Goal: Task Accomplishment & Management: Use online tool/utility

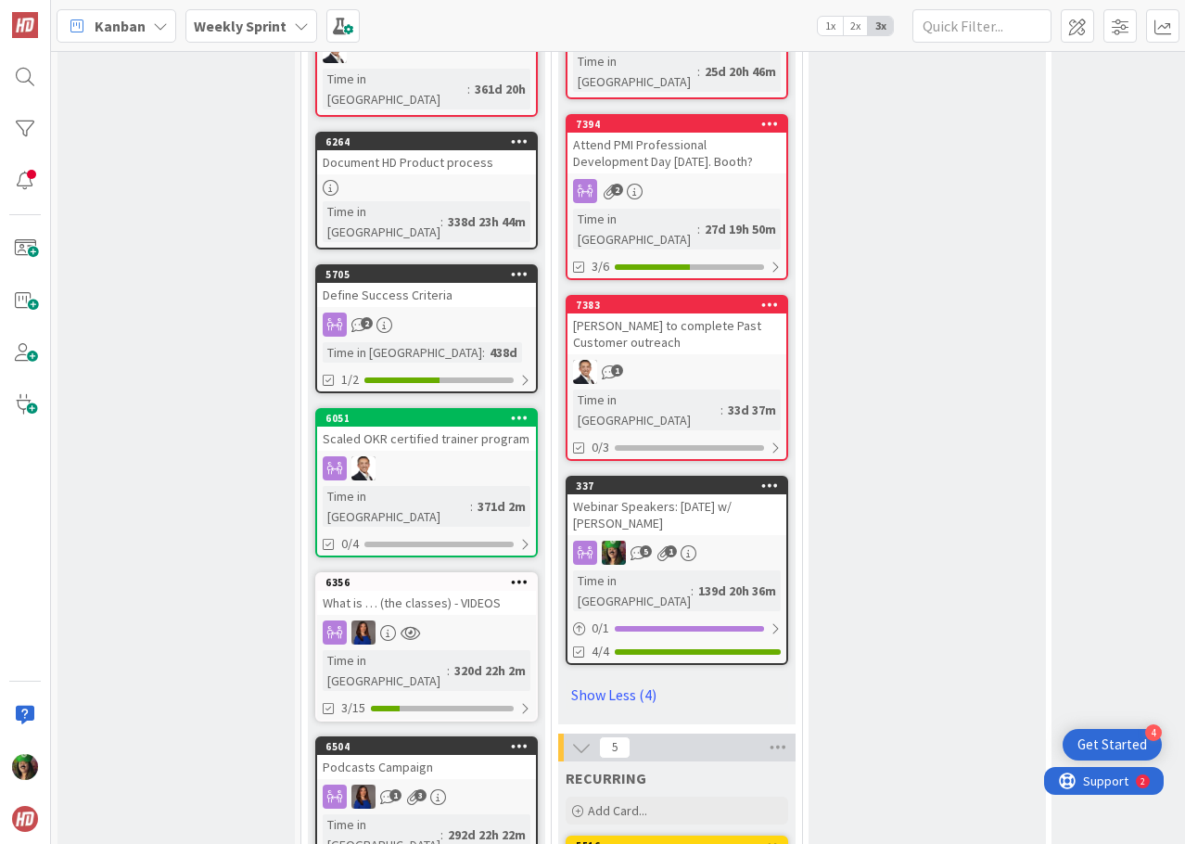
click at [231, 19] on b "Weekly Sprint" at bounding box center [240, 26] width 93 height 19
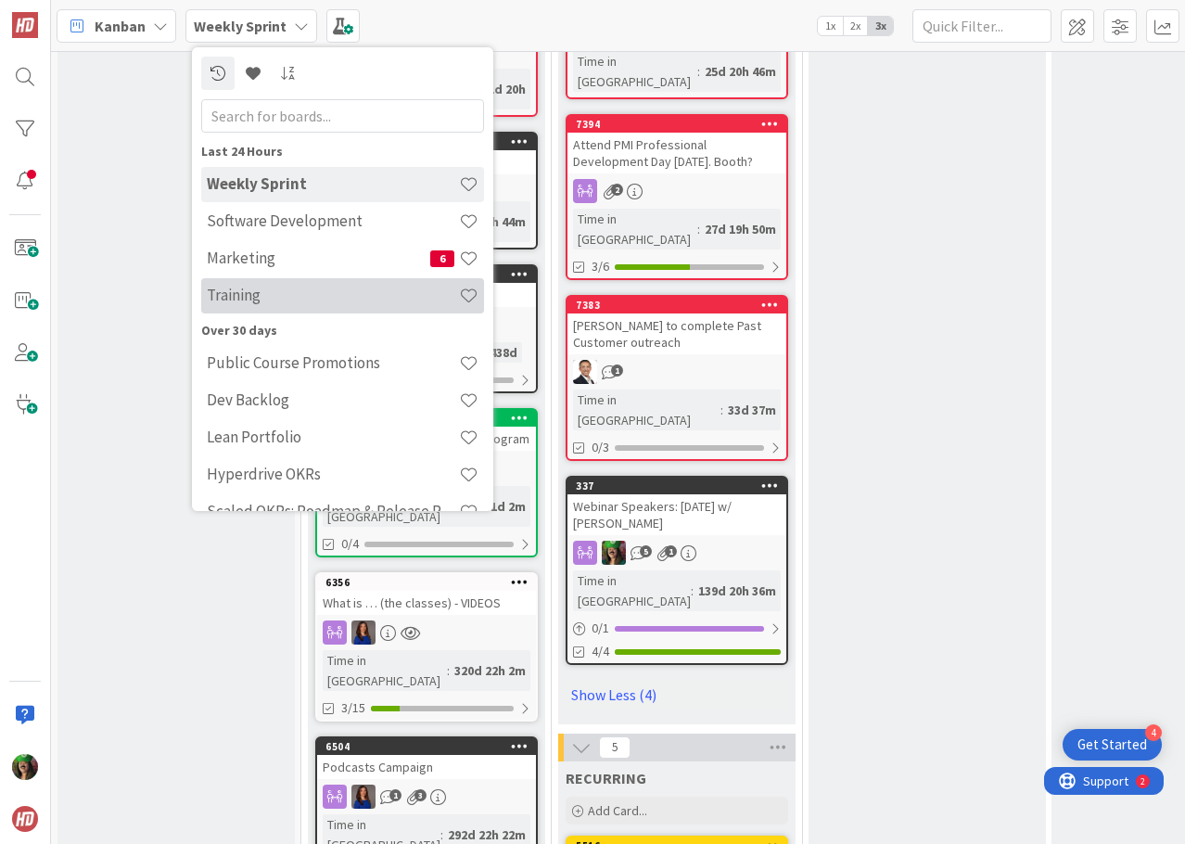
click at [266, 286] on h4 "Training" at bounding box center [333, 295] width 252 height 19
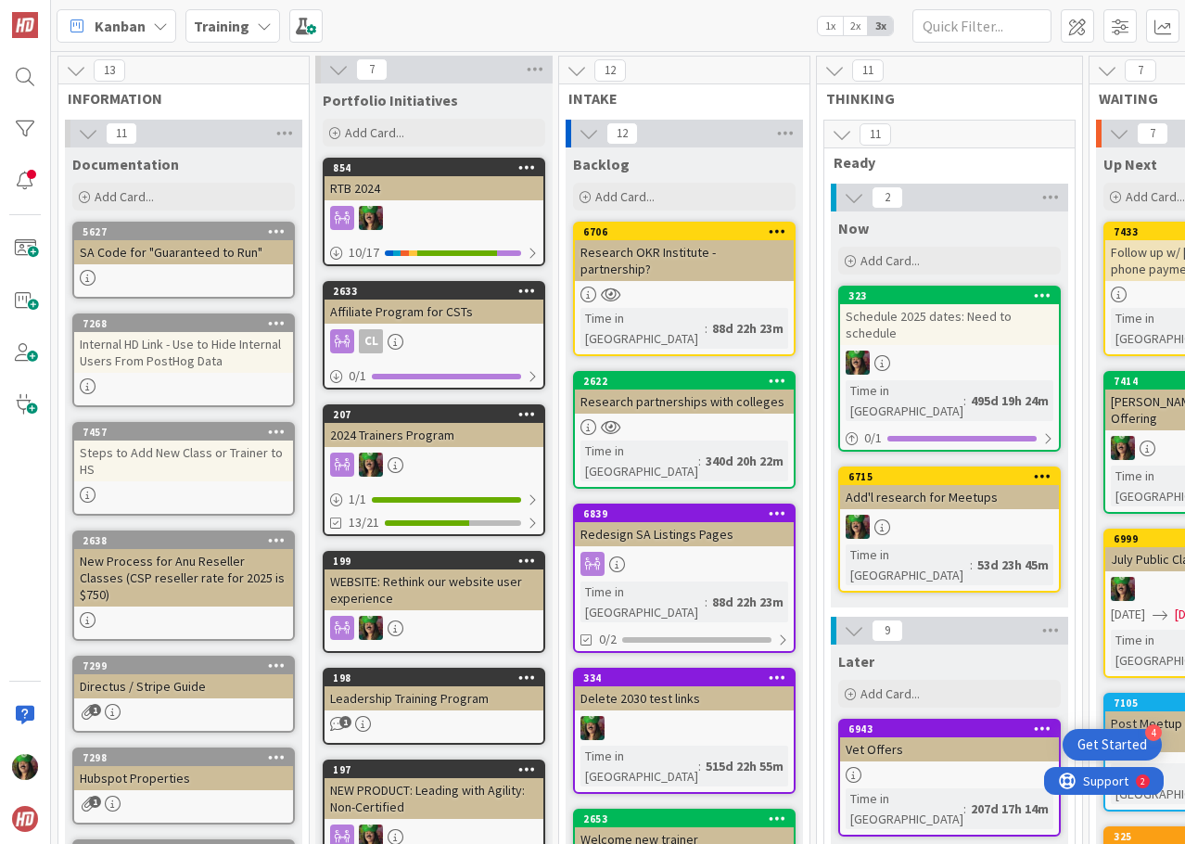
click at [214, 286] on link "5627 SA Code for "Guaranteed to Run"" at bounding box center [183, 260] width 223 height 77
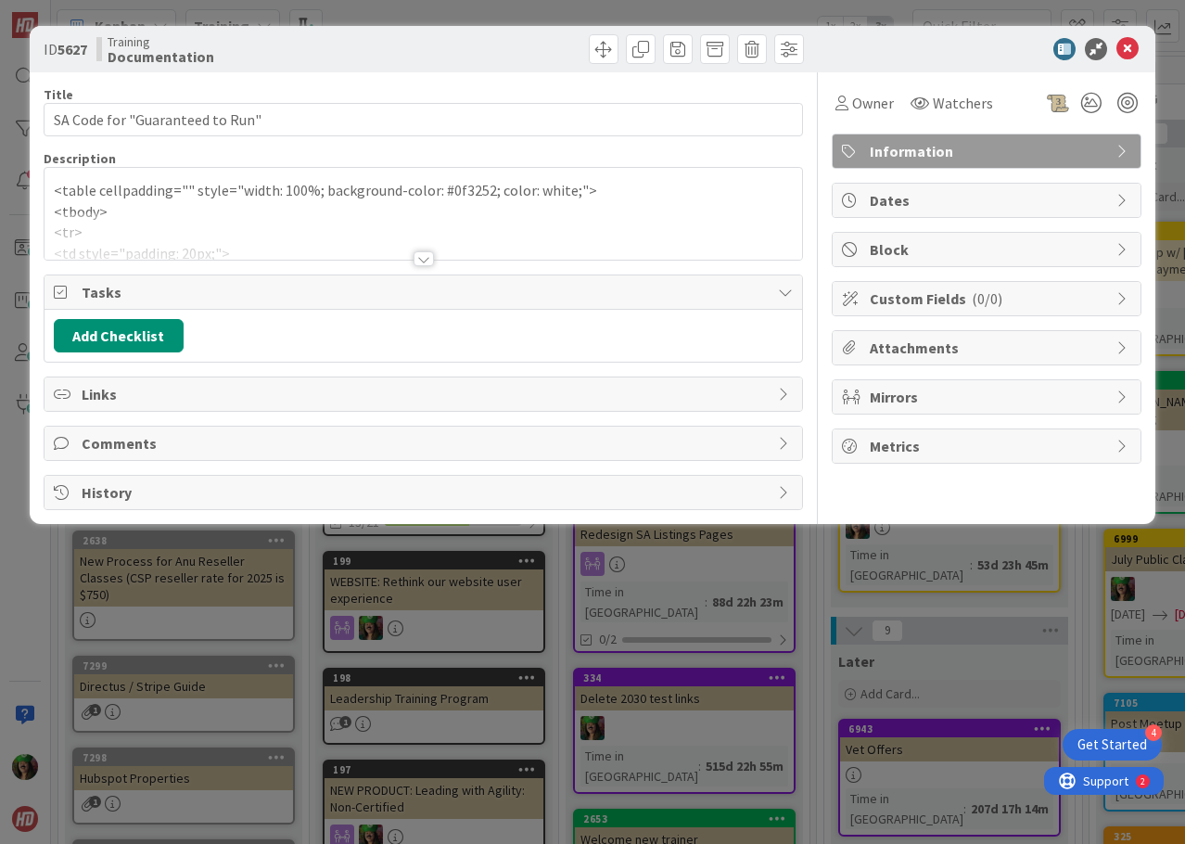
click at [181, 216] on div at bounding box center [424, 235] width 758 height 47
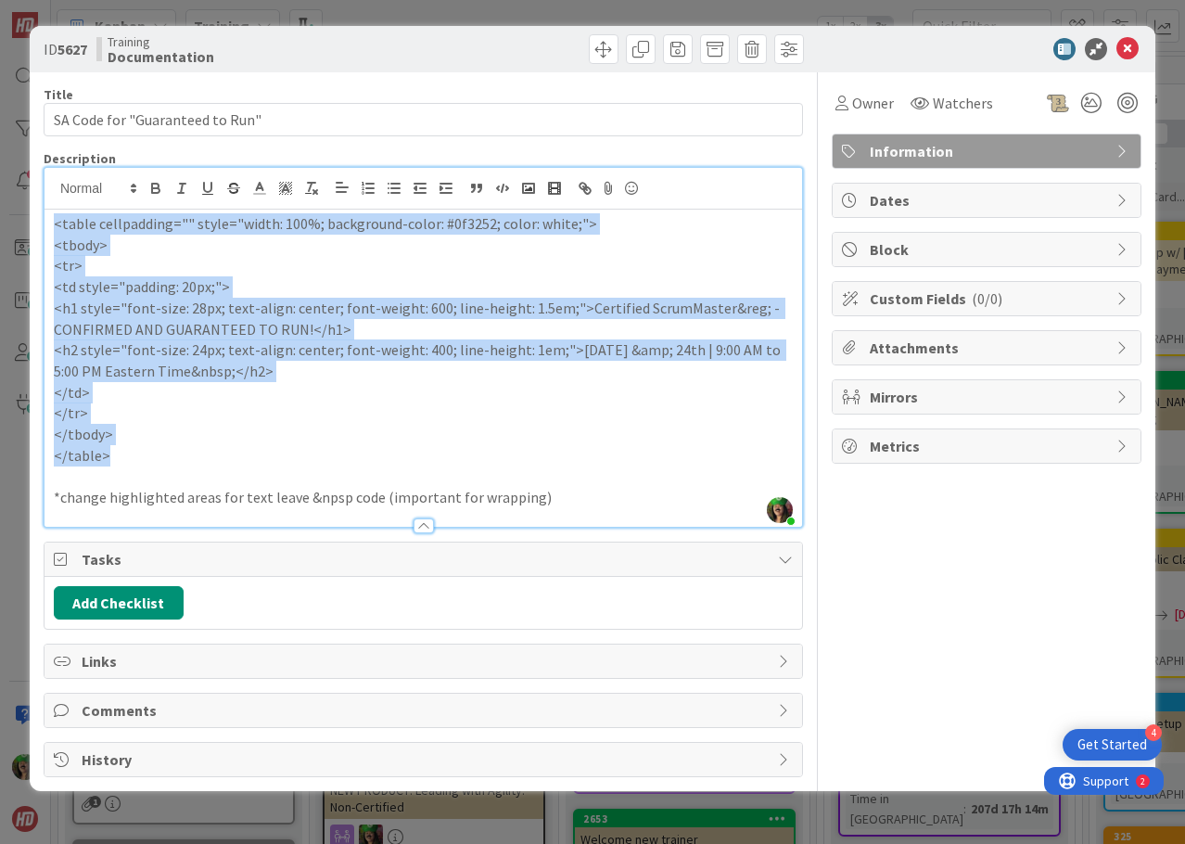
drag, startPoint x: 56, startPoint y: 224, endPoint x: 172, endPoint y: 461, distance: 263.3
click at [172, 461] on div "<table cellpadding="" style="width: 100%; background-color: #0f3252; color: whi…" at bounding box center [424, 368] width 758 height 317
copy div "<table cellpadding="" style="width: 100%; background-color: #0f3252; color: whi…"
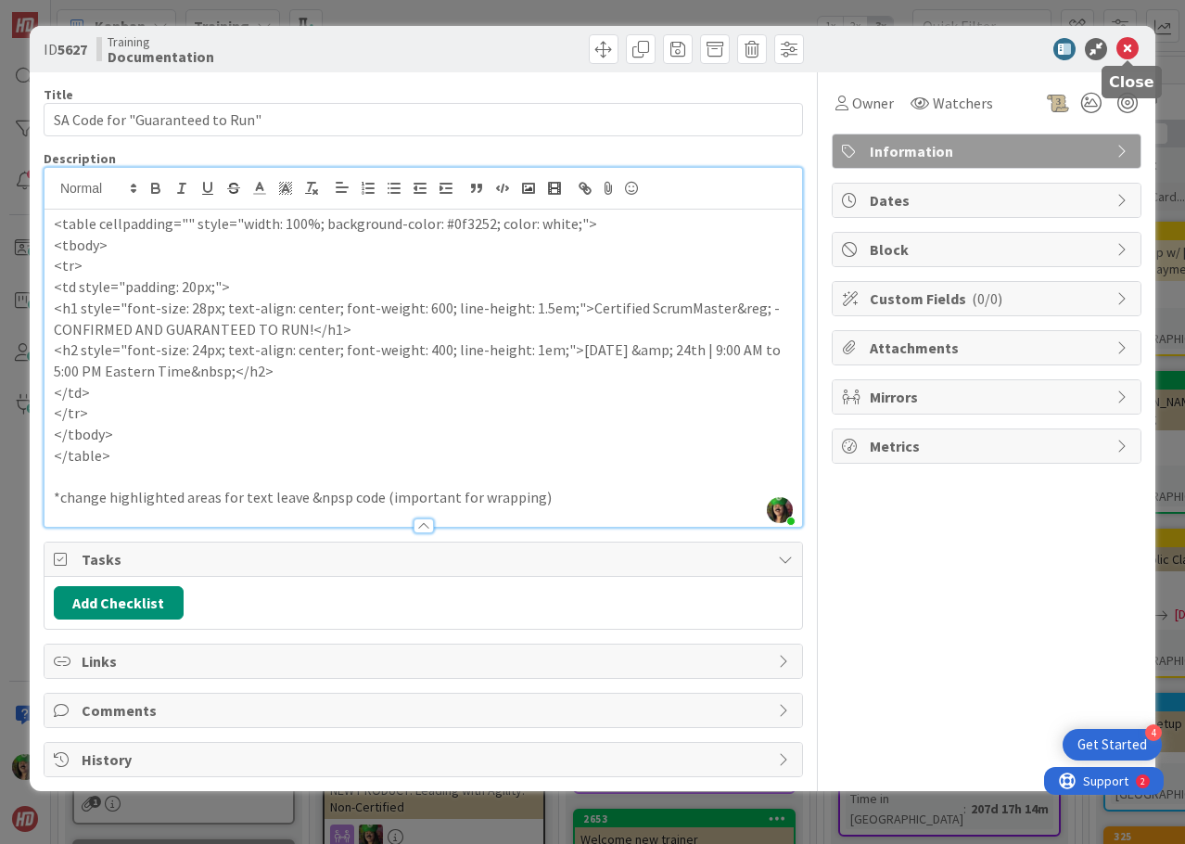
click at [1127, 48] on icon at bounding box center [1127, 49] width 22 height 22
